Goal: Information Seeking & Learning: Learn about a topic

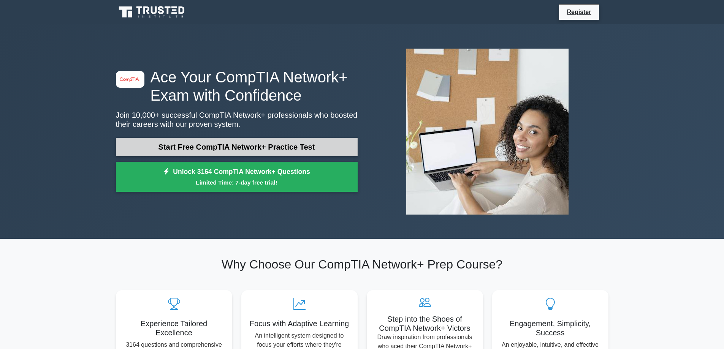
click at [213, 149] on link "Start Free CompTIA Network+ Practice Test" at bounding box center [237, 147] width 242 height 18
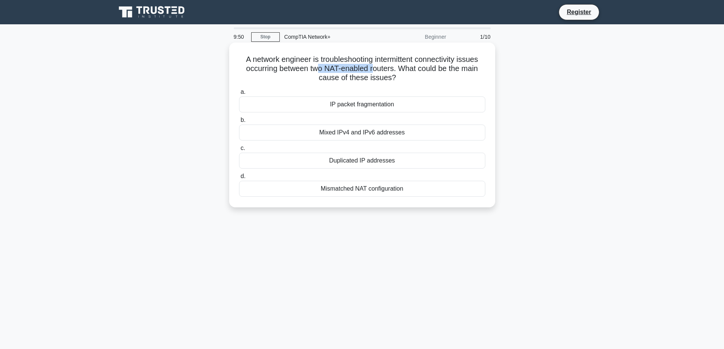
drag, startPoint x: 316, startPoint y: 69, endPoint x: 374, endPoint y: 69, distance: 57.8
click at [374, 69] on h5 "A network engineer is troubleshooting intermittent connectivity issues occurrin…" at bounding box center [362, 69] width 248 height 28
click at [388, 69] on h5 "A network engineer is troubleshooting intermittent connectivity issues occurrin…" at bounding box center [362, 69] width 248 height 28
click at [357, 189] on div "Mismatched NAT configuration" at bounding box center [362, 189] width 246 height 16
click at [239, 179] on input "d. Mismatched NAT configuration" at bounding box center [239, 176] width 0 height 5
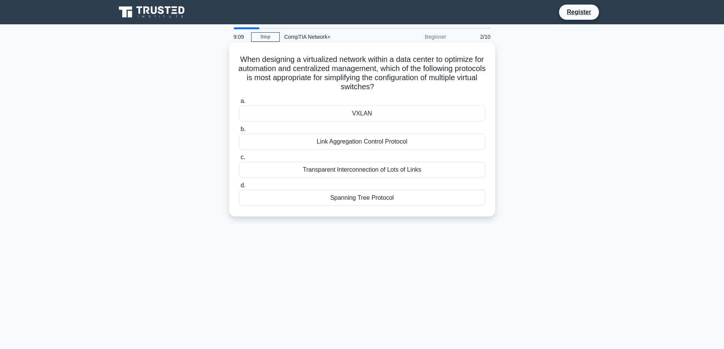
click at [374, 114] on div "VXLAN" at bounding box center [362, 114] width 246 height 16
click at [239, 104] on input "a. VXLAN" at bounding box center [239, 101] width 0 height 5
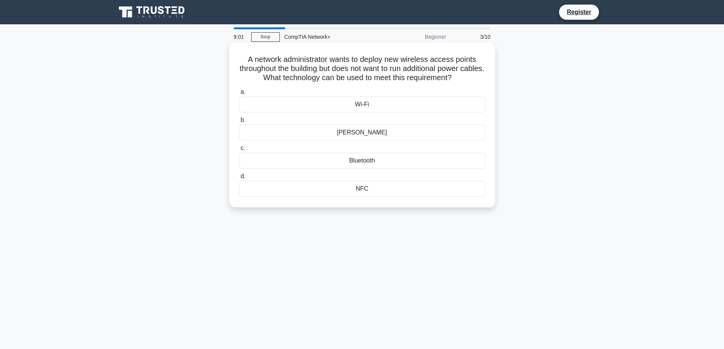
click at [374, 133] on div "PoE" at bounding box center [362, 133] width 246 height 16
click at [239, 123] on input "b. PoE" at bounding box center [239, 120] width 0 height 5
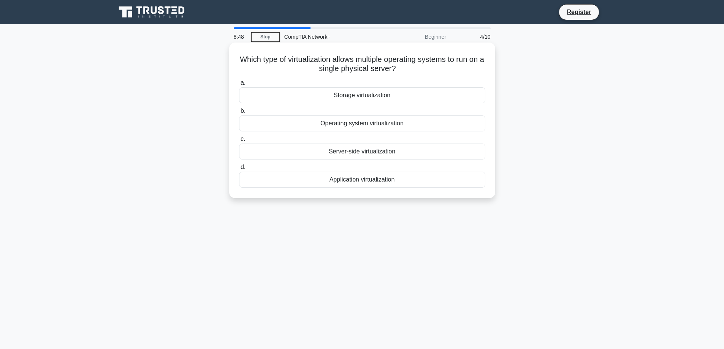
click at [375, 152] on div "Server-side virtualization" at bounding box center [362, 152] width 246 height 16
click at [239, 142] on input "c. Server-side virtualization" at bounding box center [239, 139] width 0 height 5
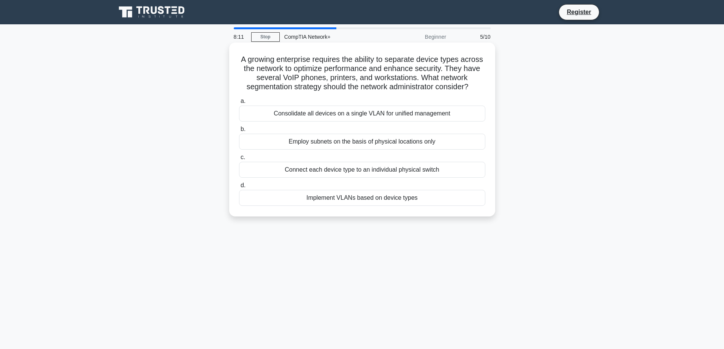
click at [357, 206] on div "Implement VLANs based on device types" at bounding box center [362, 198] width 246 height 16
click at [239, 188] on input "d. Implement VLANs based on device types" at bounding box center [239, 185] width 0 height 5
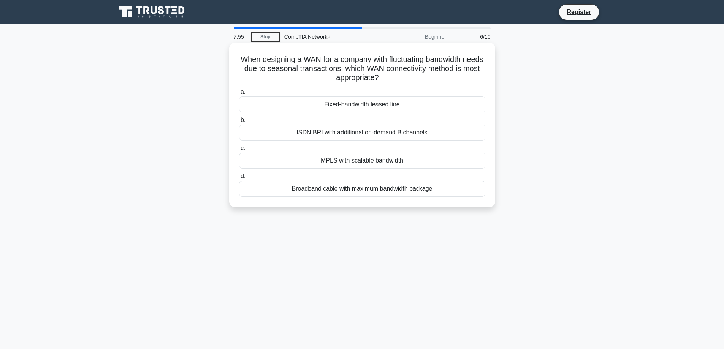
click at [343, 133] on div "ISDN BRI with additional on-demand B channels" at bounding box center [362, 133] width 246 height 16
click at [239, 123] on input "b. ISDN BRI with additional on-demand B channels" at bounding box center [239, 120] width 0 height 5
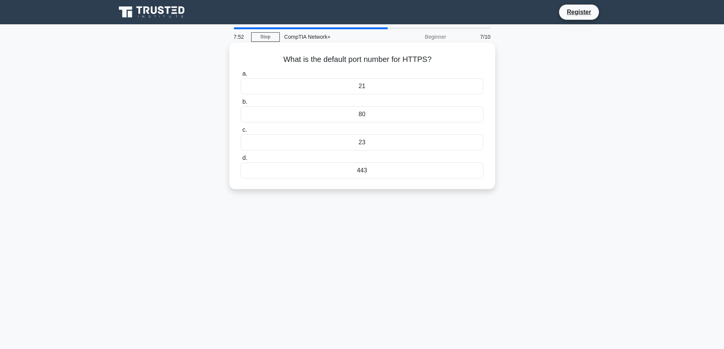
click at [360, 173] on div "443" at bounding box center [362, 171] width 243 height 16
click at [241, 161] on input "d. 443" at bounding box center [241, 158] width 0 height 5
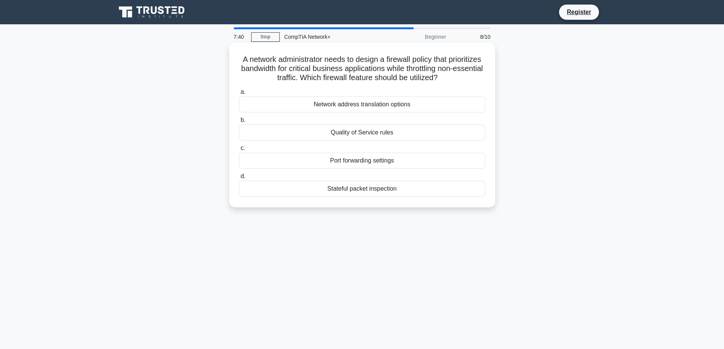
click at [378, 133] on div "Quality of Service rules" at bounding box center [362, 133] width 246 height 16
click at [239, 123] on input "b. Quality of Service rules" at bounding box center [239, 120] width 0 height 5
click at [380, 164] on div "Turnstile access gate" at bounding box center [362, 161] width 246 height 16
click at [239, 151] on input "c. Turnstile access gate" at bounding box center [239, 148] width 0 height 5
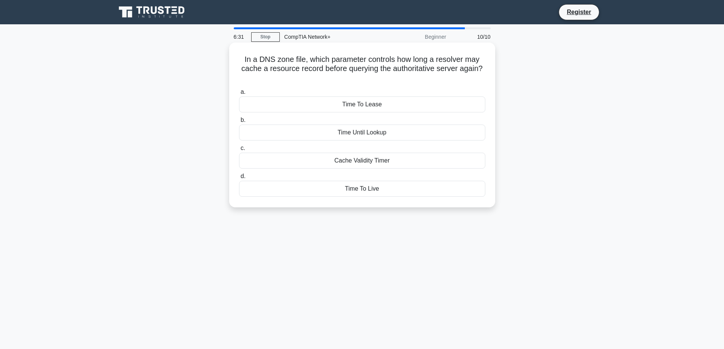
click at [365, 164] on div "Cache Validity Timer" at bounding box center [362, 161] width 246 height 16
click at [239, 151] on input "c. Cache Validity Timer" at bounding box center [239, 148] width 0 height 5
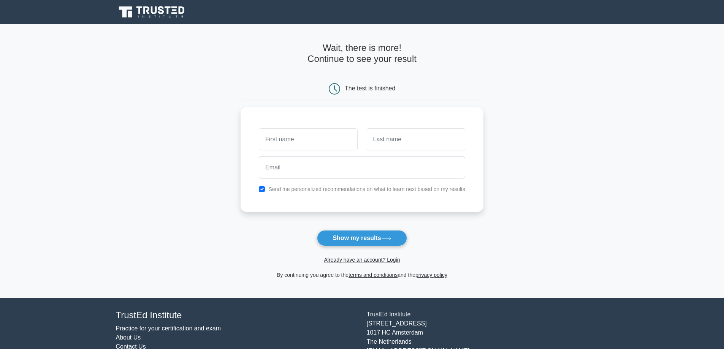
drag, startPoint x: 133, startPoint y: 11, endPoint x: 73, endPoint y: 5, distance: 60.5
click at [133, 11] on icon at bounding box center [152, 12] width 73 height 14
